Goal: Information Seeking & Learning: Learn about a topic

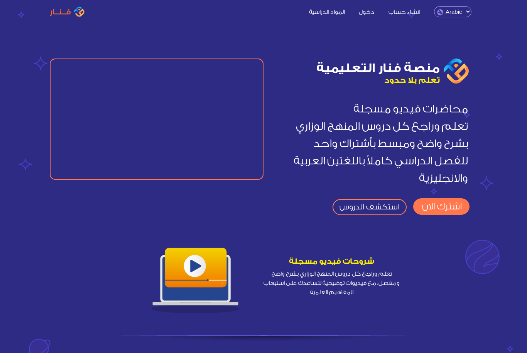
click at [453, 9] on select "English Arabic" at bounding box center [452, 11] width 37 height 11
select select "en"
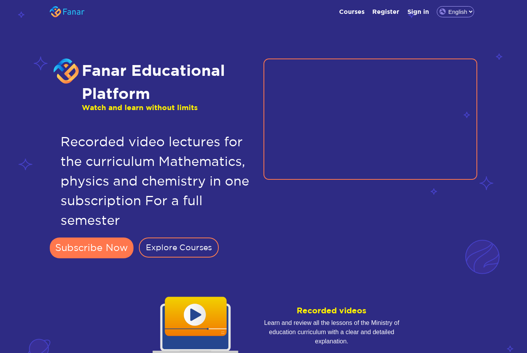
click at [194, 244] on link "Explore Courses" at bounding box center [179, 248] width 80 height 20
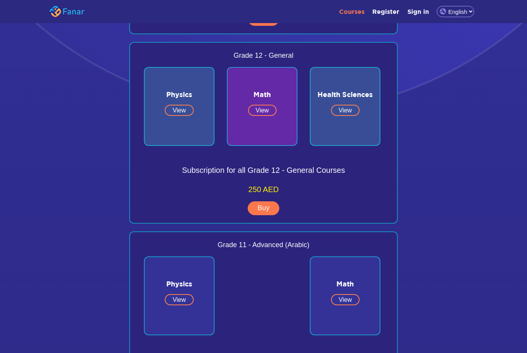
scroll to position [468, 0]
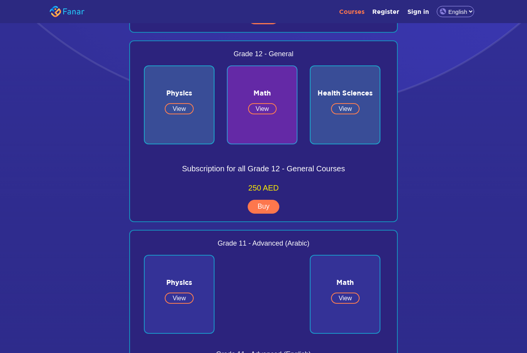
click at [254, 104] on link "View" at bounding box center [262, 109] width 29 height 11
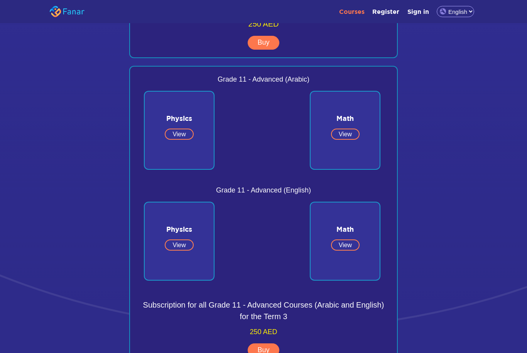
scroll to position [634, 0]
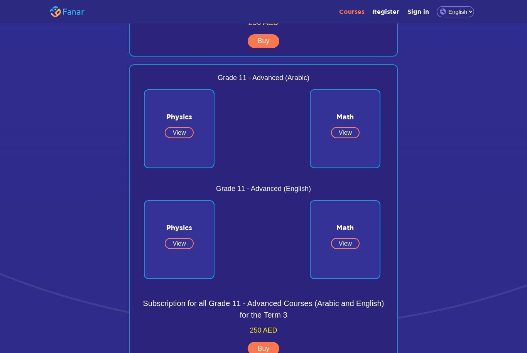
click at [342, 128] on link "View" at bounding box center [345, 132] width 29 height 11
click at [348, 136] on link "View" at bounding box center [345, 132] width 29 height 11
click at [345, 130] on link "View" at bounding box center [345, 132] width 29 height 11
click at [342, 129] on link "View" at bounding box center [345, 132] width 29 height 11
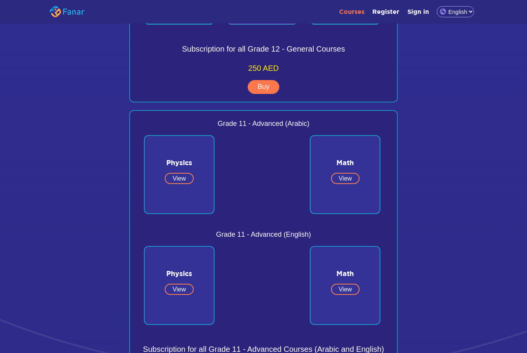
scroll to position [606, 0]
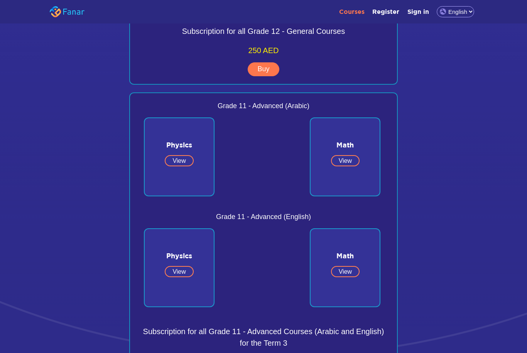
click at [341, 159] on link "View" at bounding box center [345, 160] width 29 height 11
click at [347, 160] on link "View" at bounding box center [345, 160] width 29 height 11
click at [348, 163] on link "View" at bounding box center [345, 160] width 29 height 11
click at [345, 167] on link "View" at bounding box center [345, 160] width 29 height 11
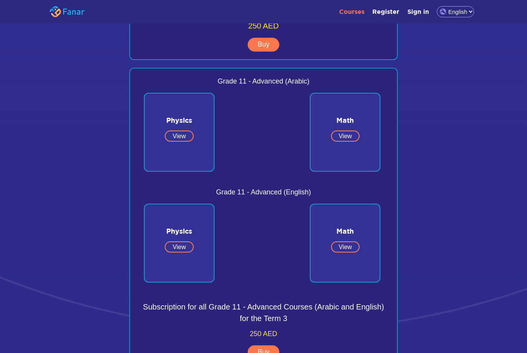
click at [342, 137] on link "View" at bounding box center [345, 136] width 29 height 11
click at [344, 146] on div "Math View" at bounding box center [345, 132] width 71 height 79
click at [348, 140] on link "View" at bounding box center [345, 136] width 29 height 11
click at [349, 138] on link "View" at bounding box center [345, 136] width 29 height 11
click at [338, 142] on link "View" at bounding box center [345, 136] width 29 height 11
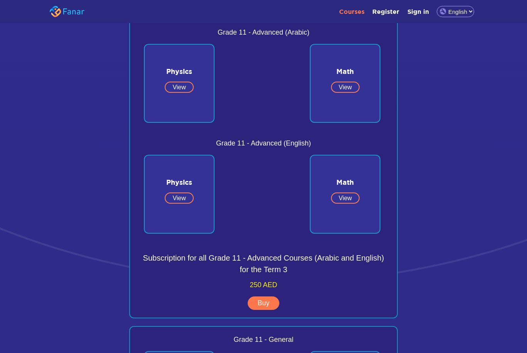
scroll to position [682, 0]
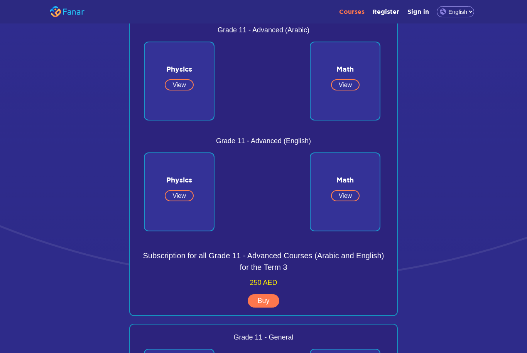
click at [343, 197] on link "View" at bounding box center [345, 195] width 29 height 11
click at [351, 193] on link "View" at bounding box center [345, 195] width 29 height 11
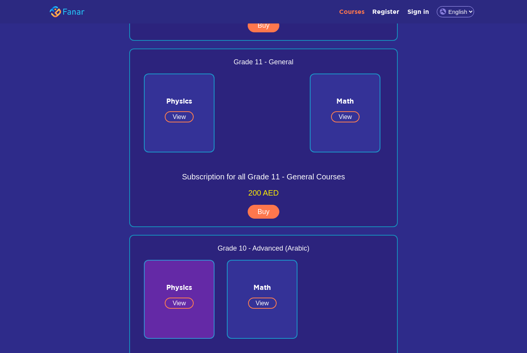
scroll to position [959, 0]
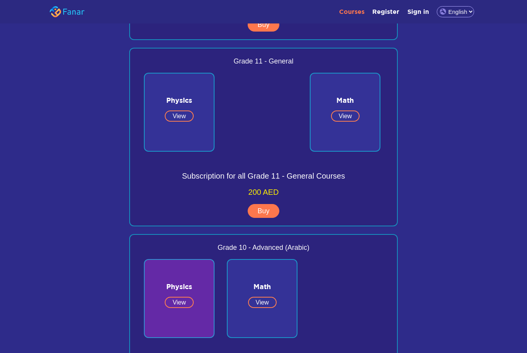
click at [356, 120] on link "View" at bounding box center [345, 116] width 29 height 11
click at [348, 117] on link "View" at bounding box center [345, 116] width 29 height 11
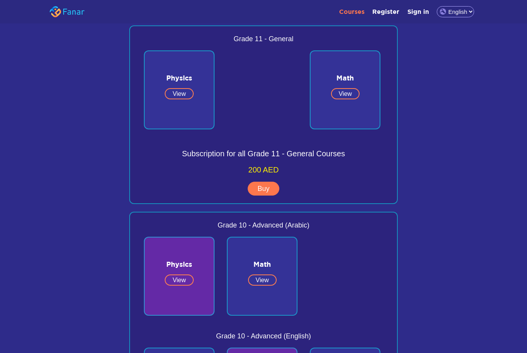
scroll to position [983, 0]
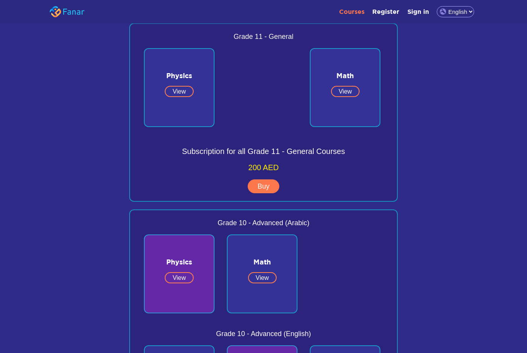
click at [348, 92] on link "View" at bounding box center [345, 91] width 29 height 11
click at [350, 164] on span "200 AED" at bounding box center [263, 168] width 251 height 12
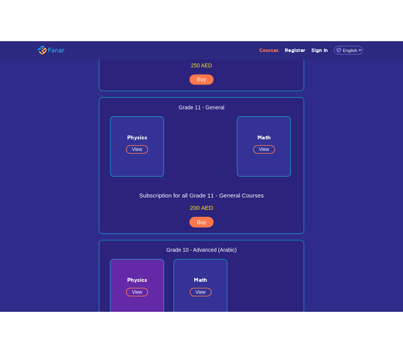
scroll to position [934, 0]
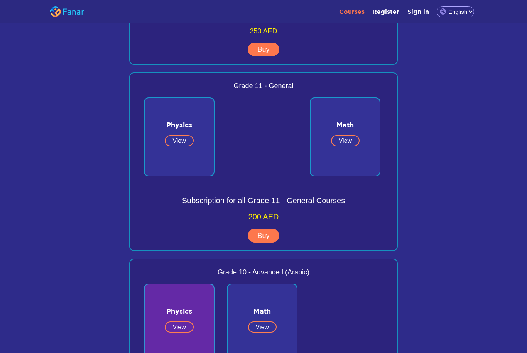
click at [348, 110] on span at bounding box center [344, 104] width 69 height 12
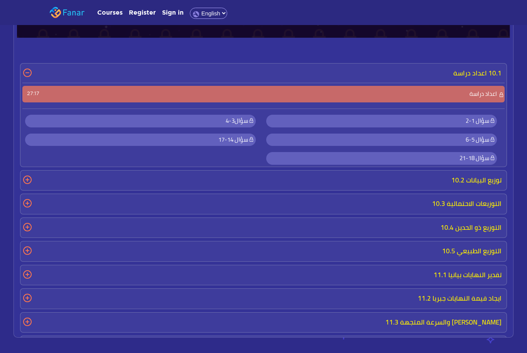
scroll to position [318, 0]
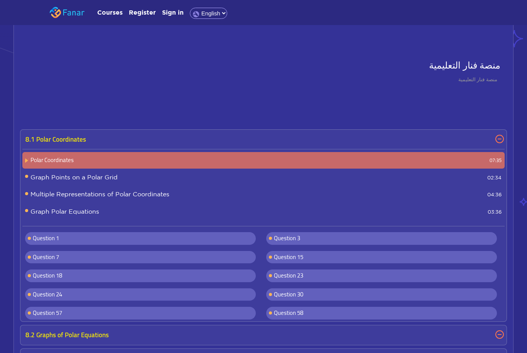
click at [499, 138] on p "8.1 Polar Coordinates" at bounding box center [262, 140] width 481 height 16
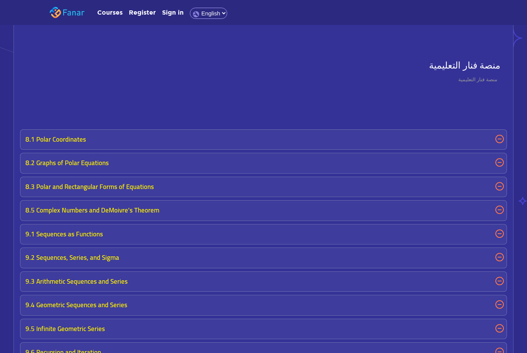
click at [500, 137] on p "8.1 Polar Coordinates" at bounding box center [262, 140] width 481 height 16
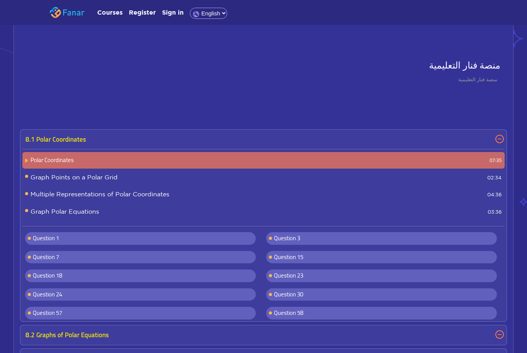
click at [500, 140] on p "8.1 Polar Coordinates" at bounding box center [262, 140] width 481 height 16
